Goal: Task Accomplishment & Management: Use online tool/utility

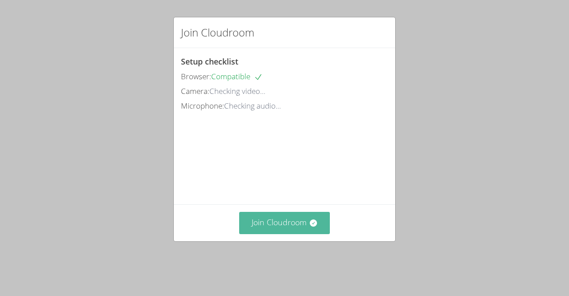
click at [263, 233] on button "Join Cloudroom" at bounding box center [284, 223] width 91 height 22
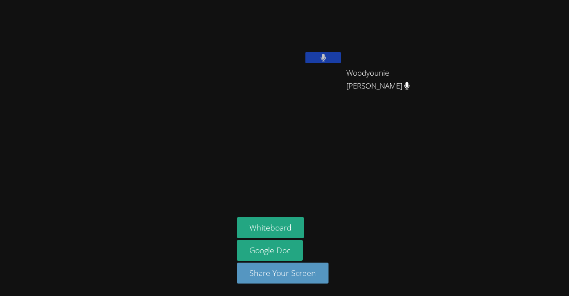
click at [327, 58] on button at bounding box center [323, 57] width 36 height 11
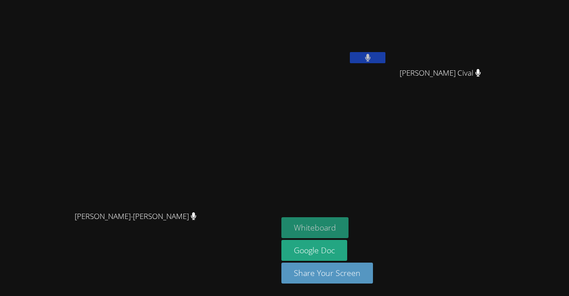
click at [348, 222] on button "Whiteboard" at bounding box center [314, 227] width 67 height 21
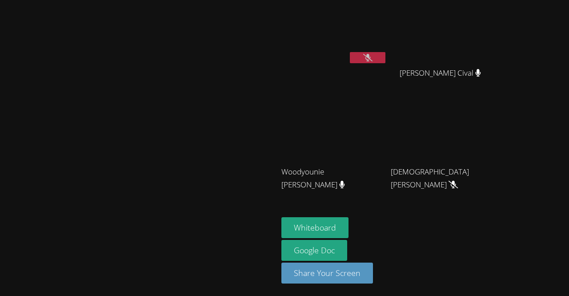
drag, startPoint x: 460, startPoint y: 90, endPoint x: 463, endPoint y: 84, distance: 6.4
click at [463, 84] on div "[PERSON_NAME] Cival" at bounding box center [444, 81] width 106 height 36
click at [387, 45] on video at bounding box center [334, 34] width 106 height 60
click at [385, 60] on button at bounding box center [368, 57] width 36 height 11
click at [385, 61] on button at bounding box center [368, 57] width 36 height 11
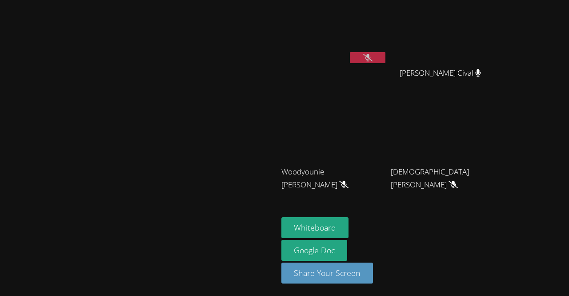
click at [496, 87] on div "[PERSON_NAME] Cival" at bounding box center [444, 81] width 106 height 36
click at [496, 85] on div "[PERSON_NAME] Cival" at bounding box center [444, 81] width 106 height 36
click at [363, 55] on icon at bounding box center [367, 58] width 9 height 8
click at [387, 47] on video at bounding box center [334, 34] width 106 height 60
click at [385, 53] on button at bounding box center [368, 57] width 36 height 11
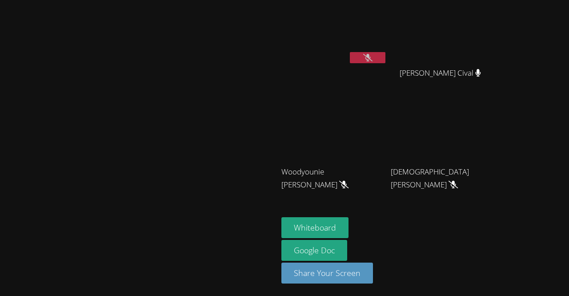
click at [385, 56] on button at bounding box center [368, 57] width 36 height 11
click at [371, 57] on icon at bounding box center [368, 58] width 6 height 8
click at [385, 57] on button at bounding box center [368, 57] width 36 height 11
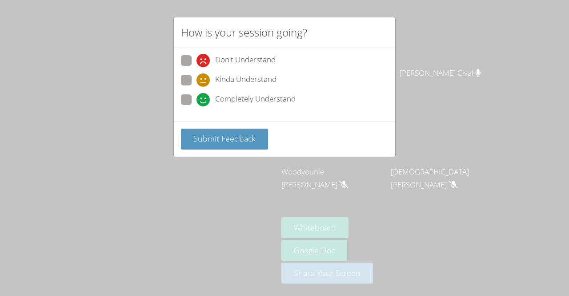
click at [292, 97] on span "Completely Understand" at bounding box center [255, 99] width 80 height 13
click at [204, 97] on input "Completely Understand" at bounding box center [200, 98] width 8 height 8
radio input "true"
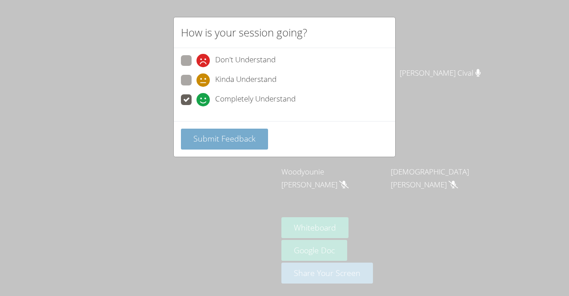
click at [230, 138] on span "Submit Feedback" at bounding box center [224, 138] width 62 height 11
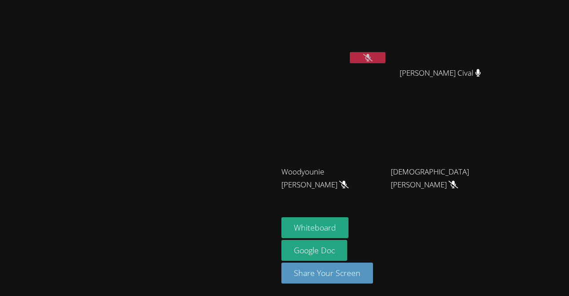
click at [385, 55] on button at bounding box center [368, 57] width 36 height 11
click at [385, 59] on button at bounding box center [368, 57] width 36 height 11
click at [385, 58] on button at bounding box center [368, 57] width 36 height 11
click at [385, 52] on button at bounding box center [368, 57] width 36 height 11
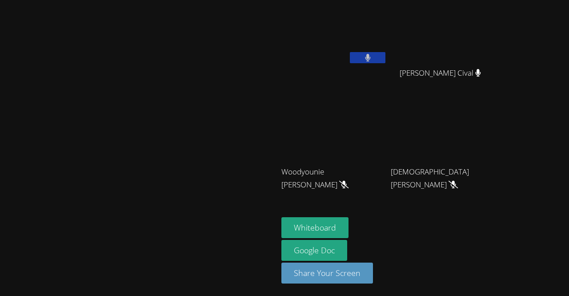
click at [385, 54] on button at bounding box center [368, 57] width 36 height 11
